Goal: Task Accomplishment & Management: Use online tool/utility

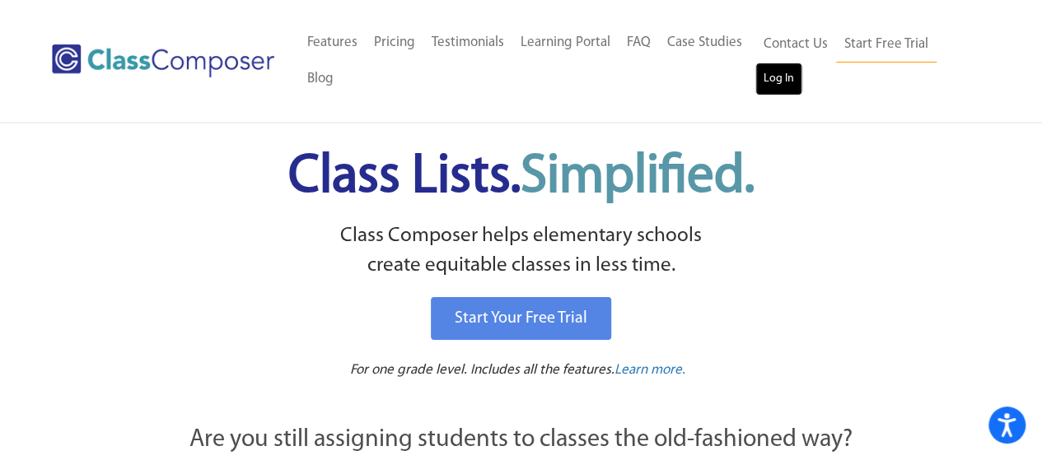
click at [778, 86] on link "Log In" at bounding box center [778, 79] width 47 height 33
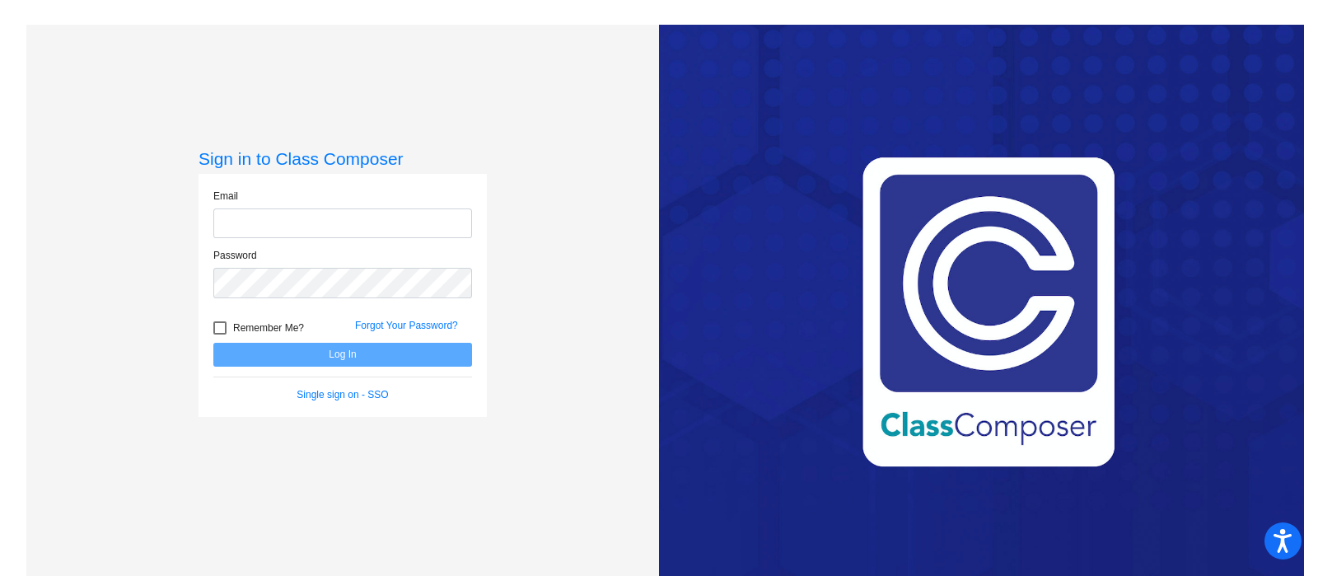
type input "[EMAIL_ADDRESS][DOMAIN_NAME]"
click at [315, 357] on button "Log In" at bounding box center [342, 355] width 259 height 24
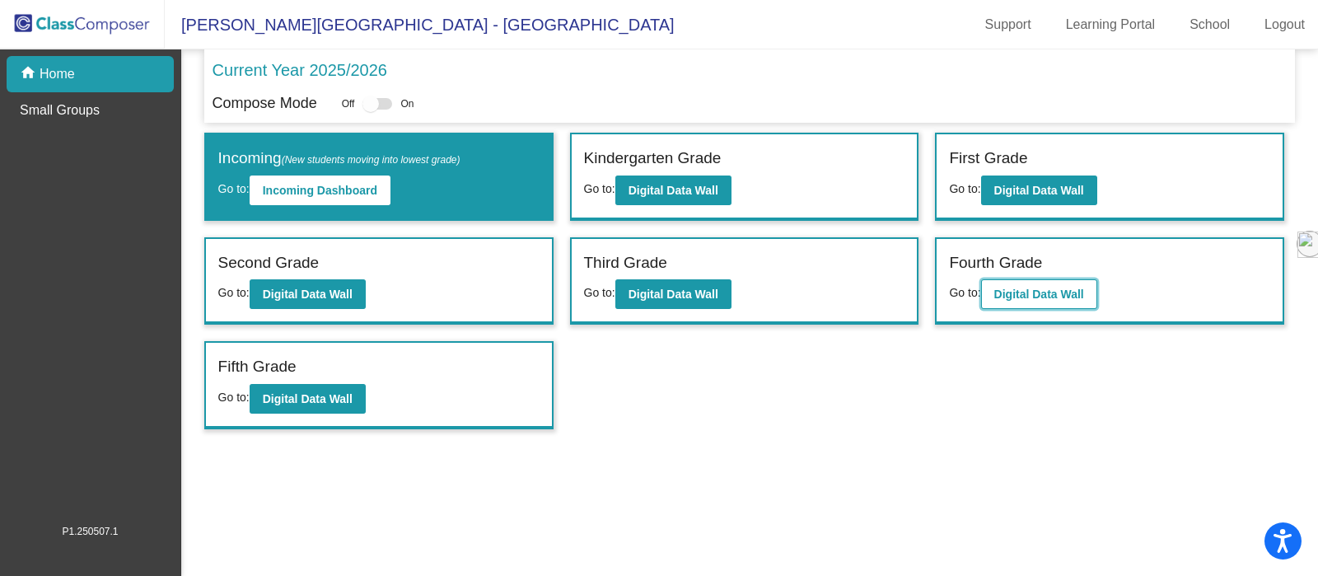
click at [1065, 292] on b "Digital Data Wall" at bounding box center [1039, 294] width 90 height 13
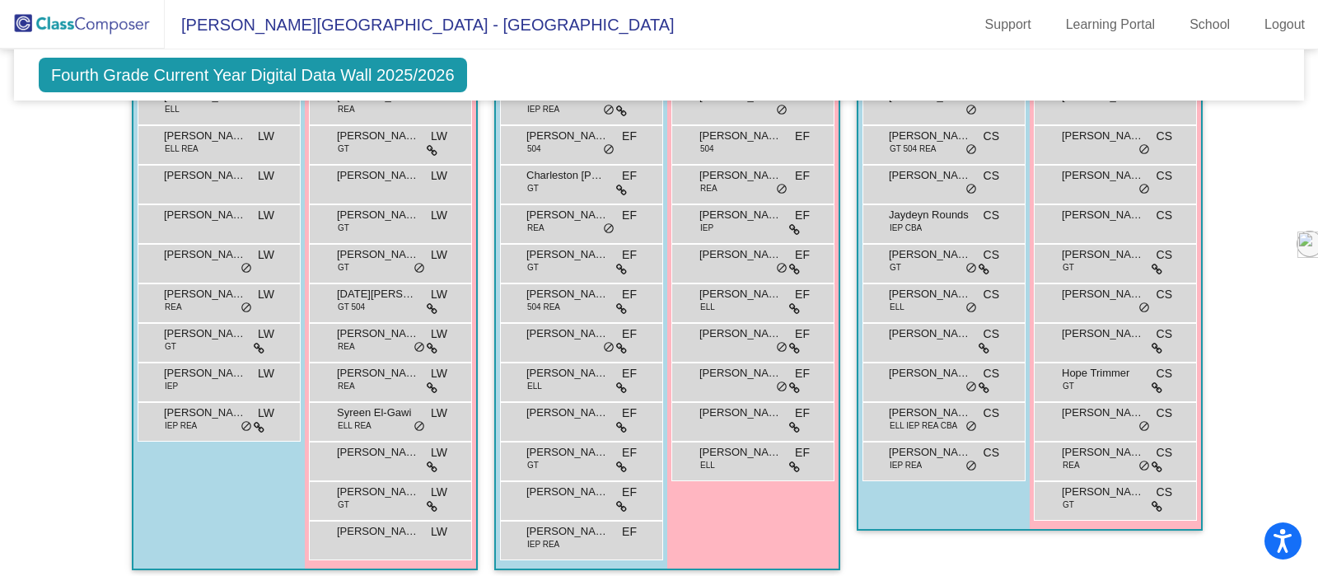
scroll to position [394, 0]
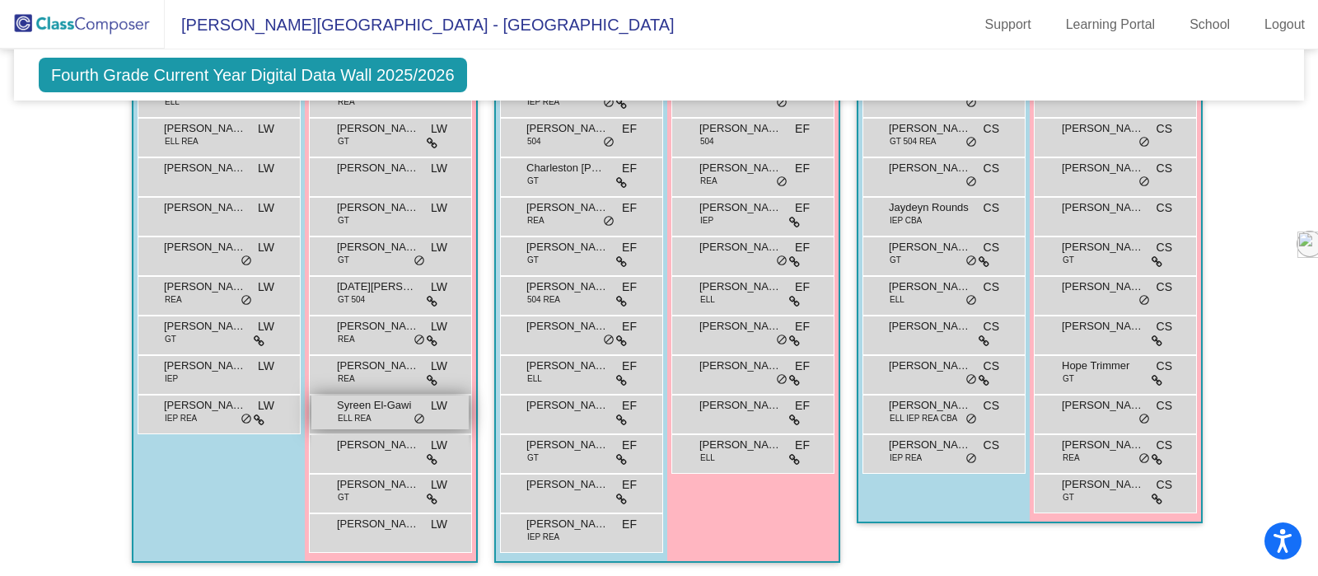
click at [389, 413] on div "Syreen El-Gawi ELL [PERSON_NAME] lock do_not_disturb_alt" at bounding box center [389, 412] width 157 height 34
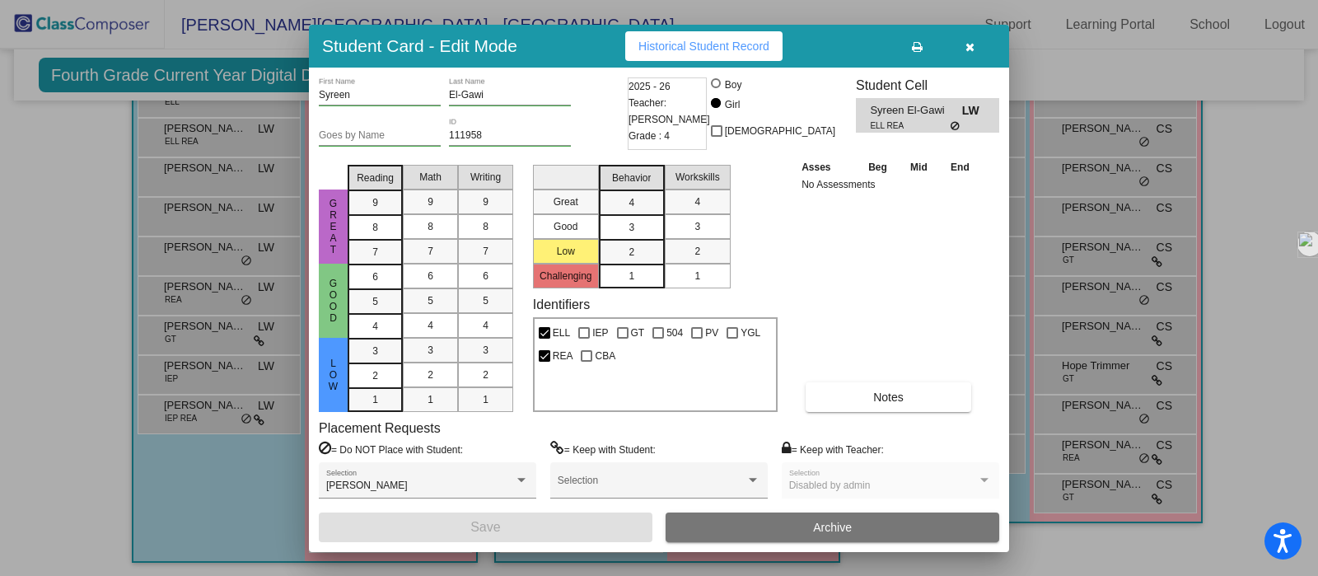
click at [968, 49] on icon "button" at bounding box center [969, 47] width 9 height 12
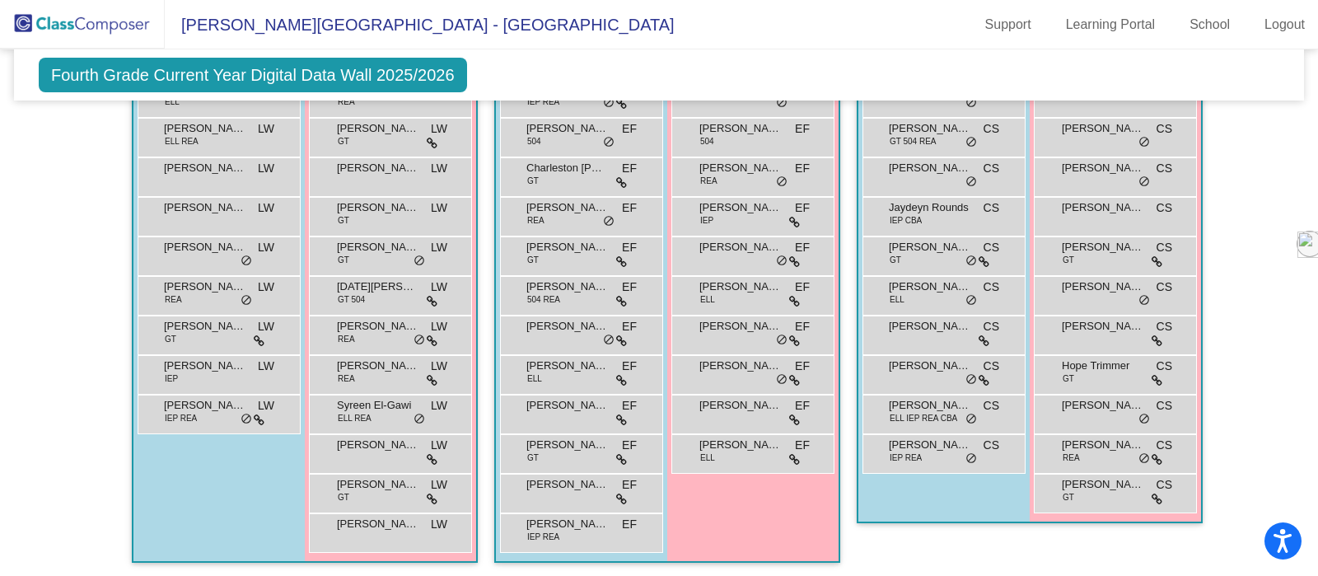
scroll to position [376, 0]
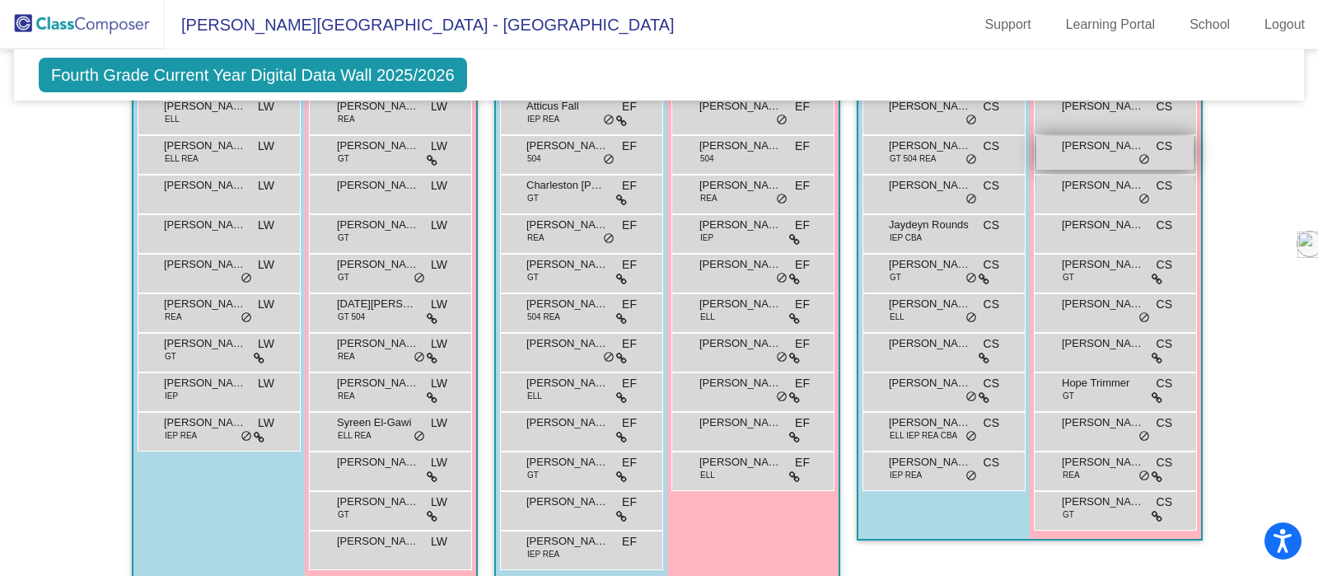
click at [1085, 163] on div "[PERSON_NAME] CS lock do_not_disturb_alt" at bounding box center [1114, 153] width 157 height 34
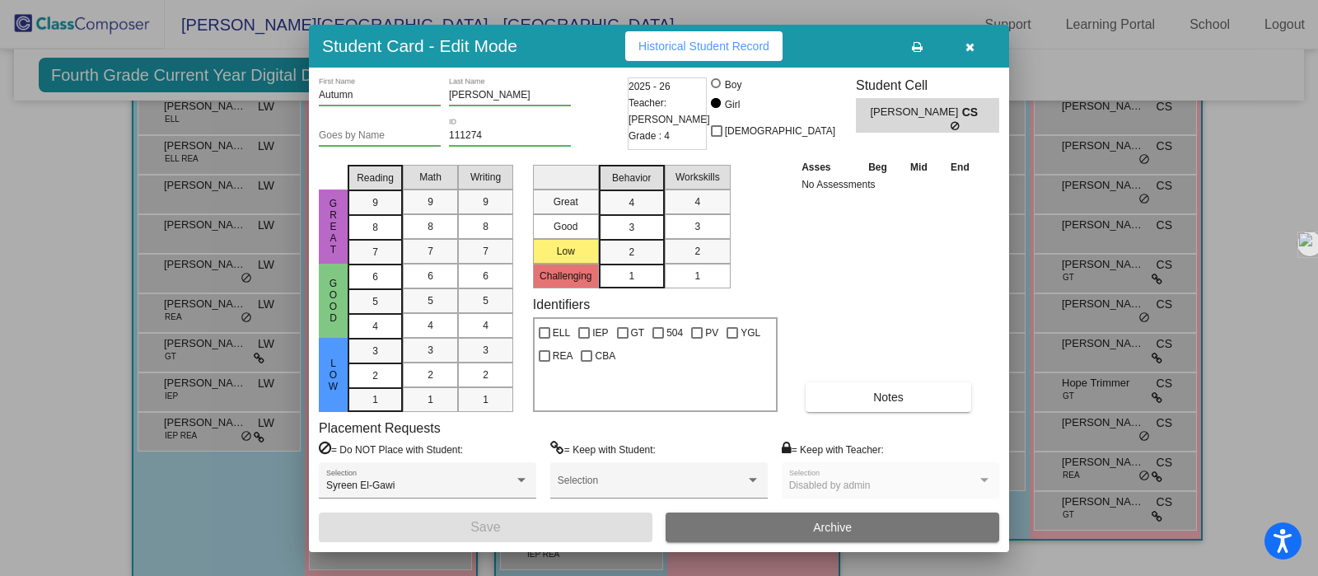
click at [968, 44] on icon "button" at bounding box center [969, 47] width 9 height 12
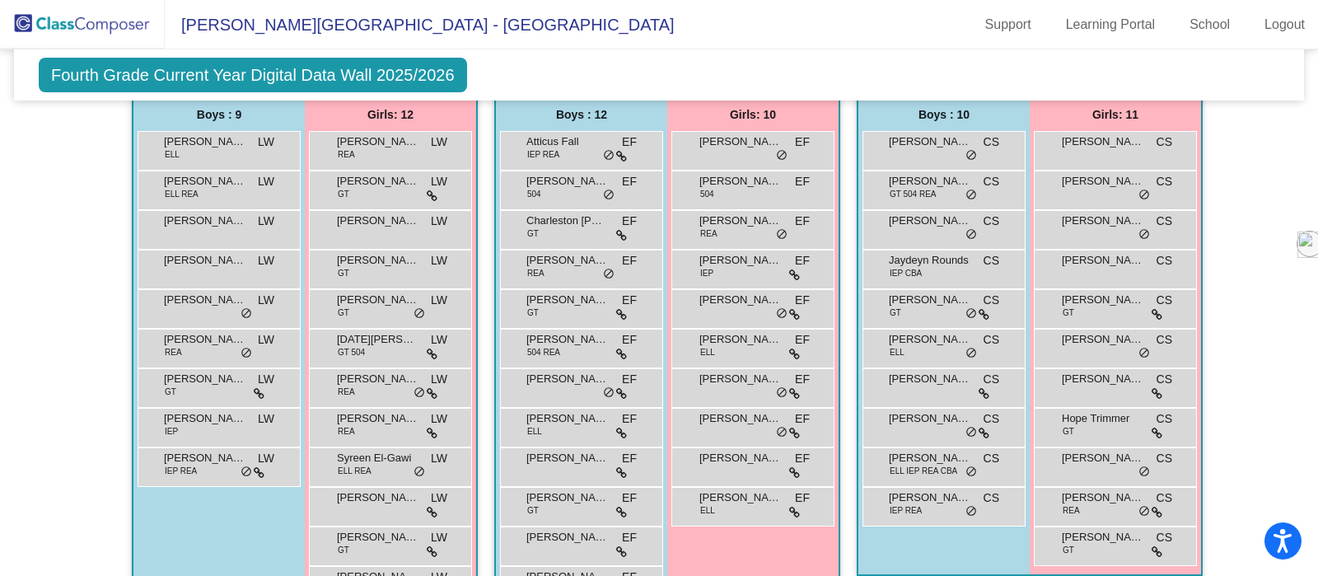
scroll to position [209, 0]
